Goal: Information Seeking & Learning: Learn about a topic

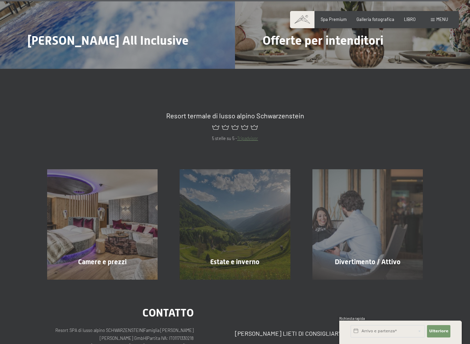
scroll to position [2958, 0]
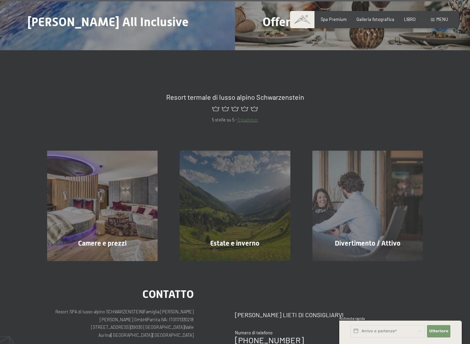
click at [95, 168] on div "Camere e prezzi Saperne di più" at bounding box center [102, 206] width 133 height 111
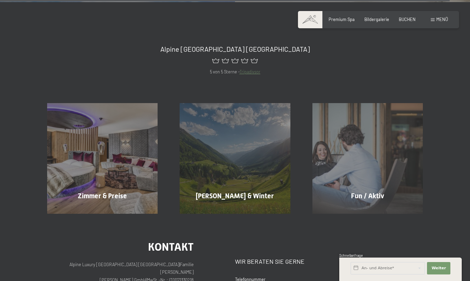
scroll to position [2936, 0]
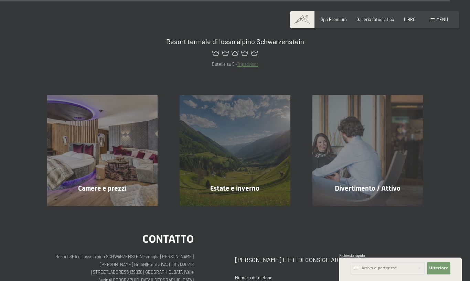
click at [93, 184] on font "Camere e prezzi" at bounding box center [102, 188] width 49 height 8
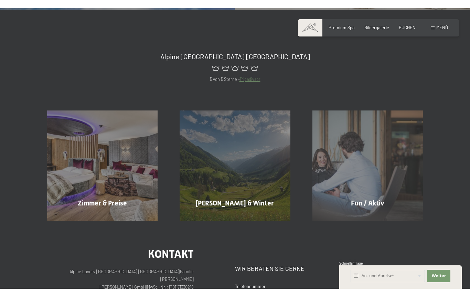
scroll to position [0, 0]
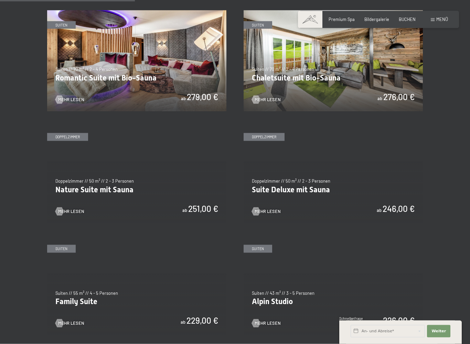
scroll to position [469, 0]
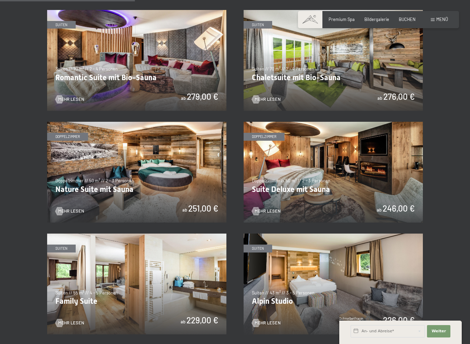
click at [402, 170] on img at bounding box center [333, 172] width 179 height 101
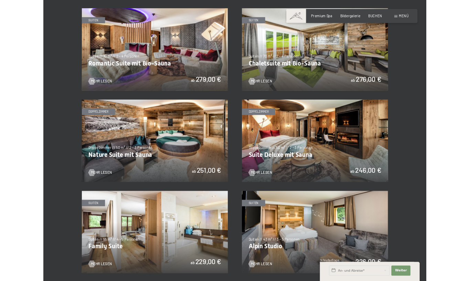
scroll to position [0, 0]
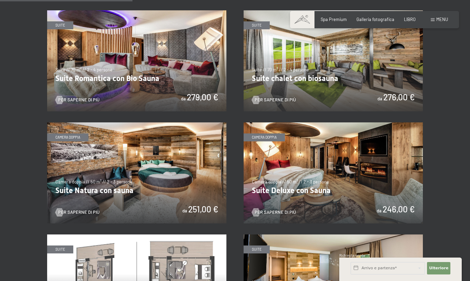
scroll to position [482, 0]
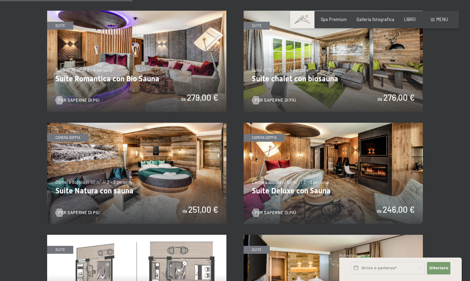
click at [97, 166] on img at bounding box center [136, 173] width 179 height 101
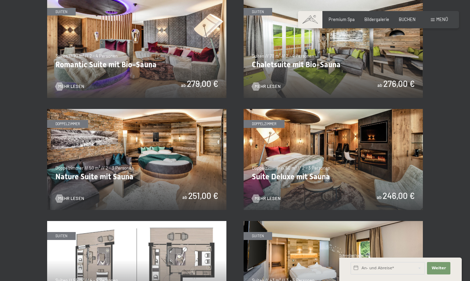
scroll to position [0, 0]
